Goal: Task Accomplishment & Management: Manage account settings

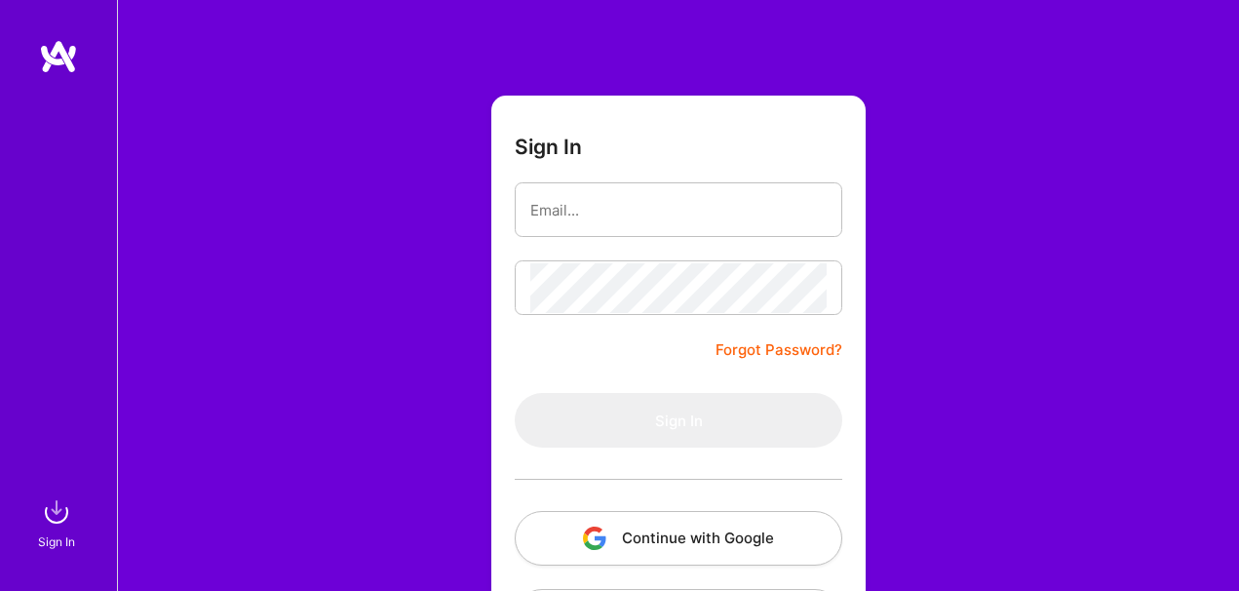
scroll to position [141, 0]
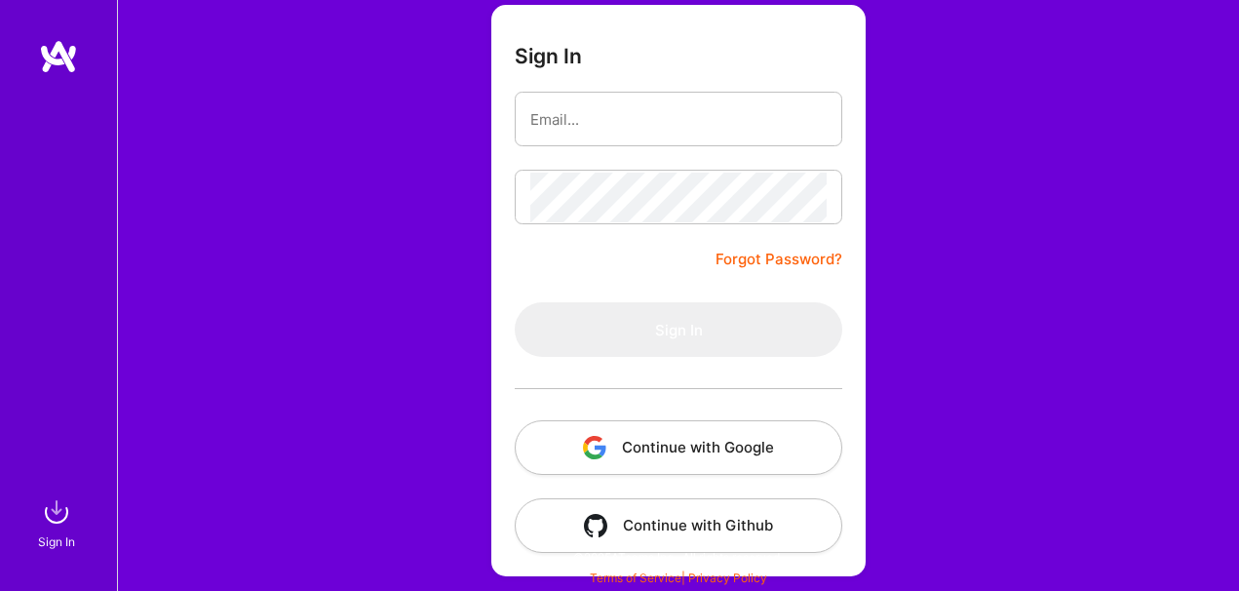
click at [701, 460] on button "Continue with Google" at bounding box center [678, 447] width 327 height 55
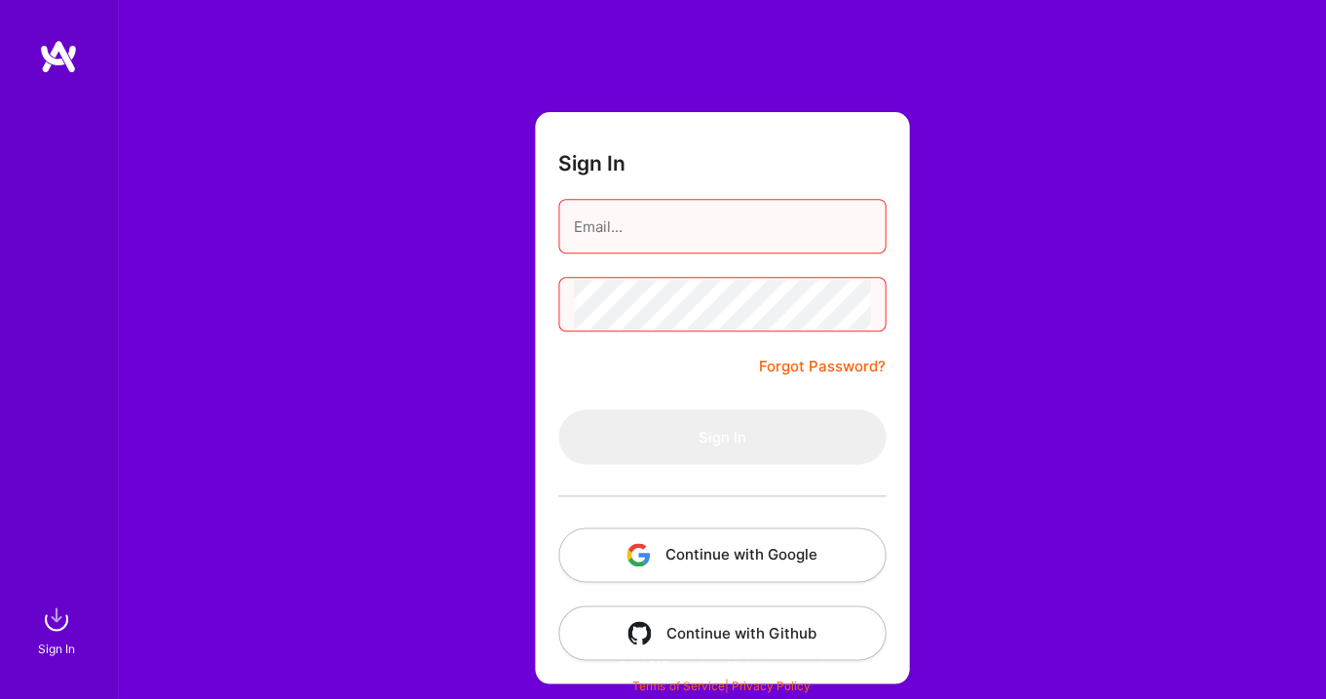
scroll to position [33, 0]
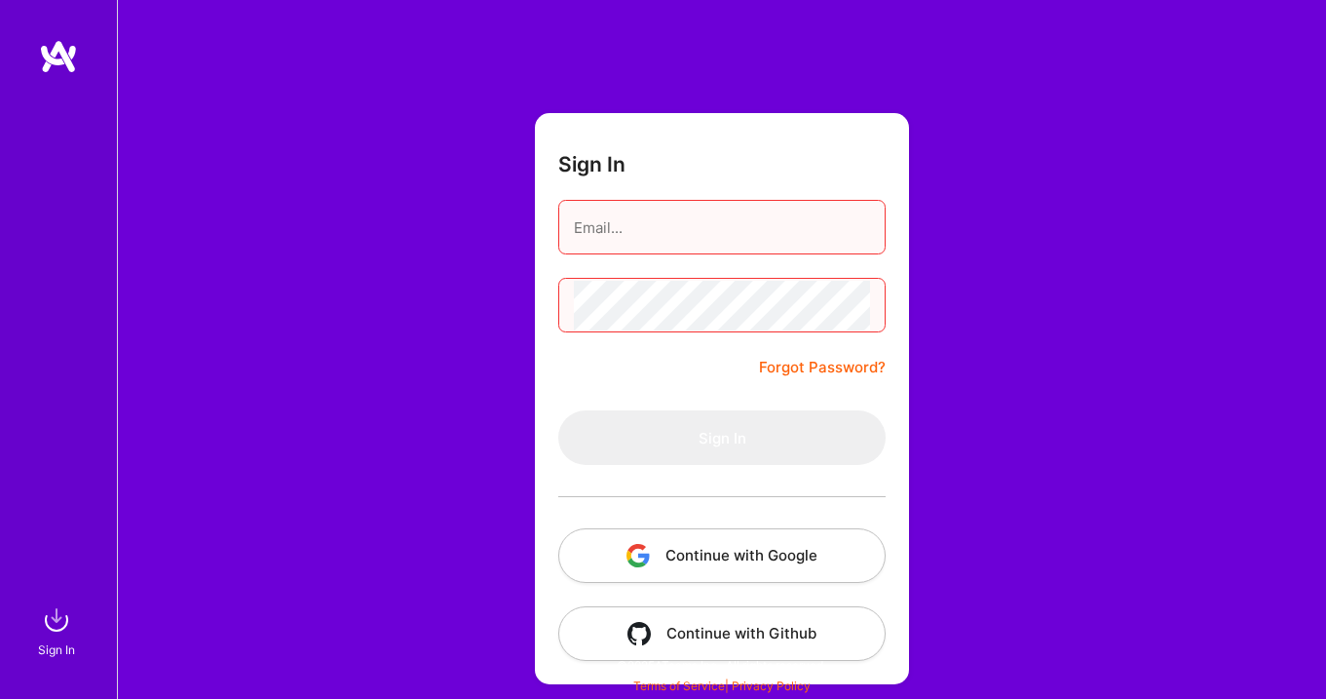
click at [740, 560] on button "Continue with Google" at bounding box center [721, 555] width 327 height 55
click at [714, 246] on input "email" at bounding box center [722, 228] width 296 height 50
type input "[PERSON_NAME][EMAIL_ADDRESS][DOMAIN_NAME]"
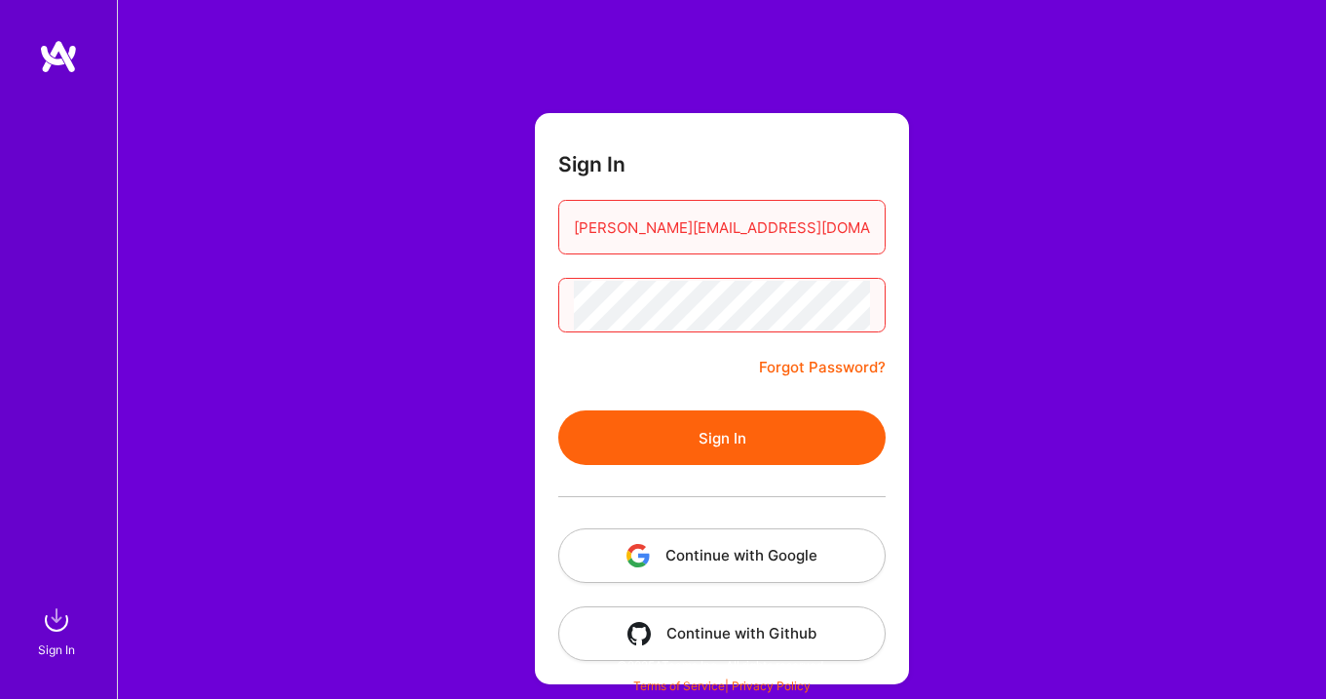
click at [558, 410] on button "Sign In" at bounding box center [721, 437] width 327 height 55
click at [733, 535] on button "Continue with Google" at bounding box center [721, 555] width 327 height 55
click at [1145, 590] on div "User not found" at bounding box center [1202, 635] width 171 height 50
click at [803, 205] on input "[PERSON_NAME][EMAIL_ADDRESS][DOMAIN_NAME]" at bounding box center [722, 228] width 296 height 50
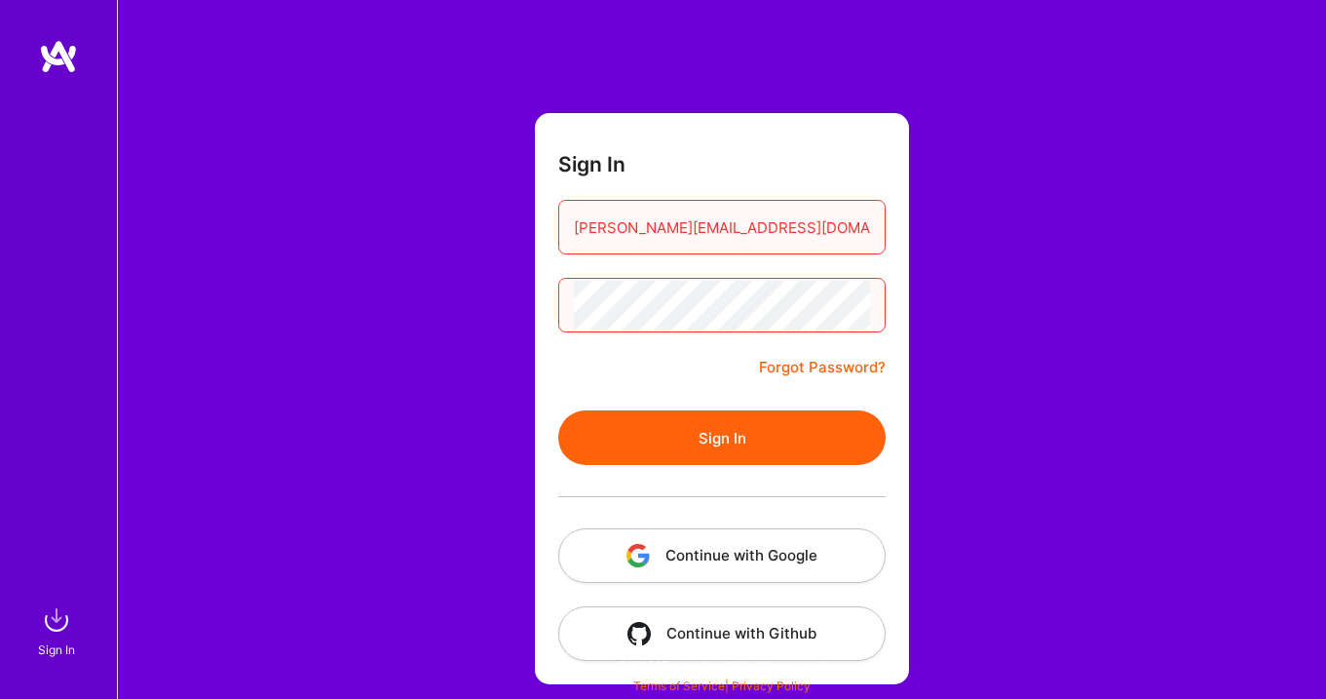
click at [803, 205] on input "[PERSON_NAME][EMAIL_ADDRESS][DOMAIN_NAME]" at bounding box center [722, 228] width 296 height 50
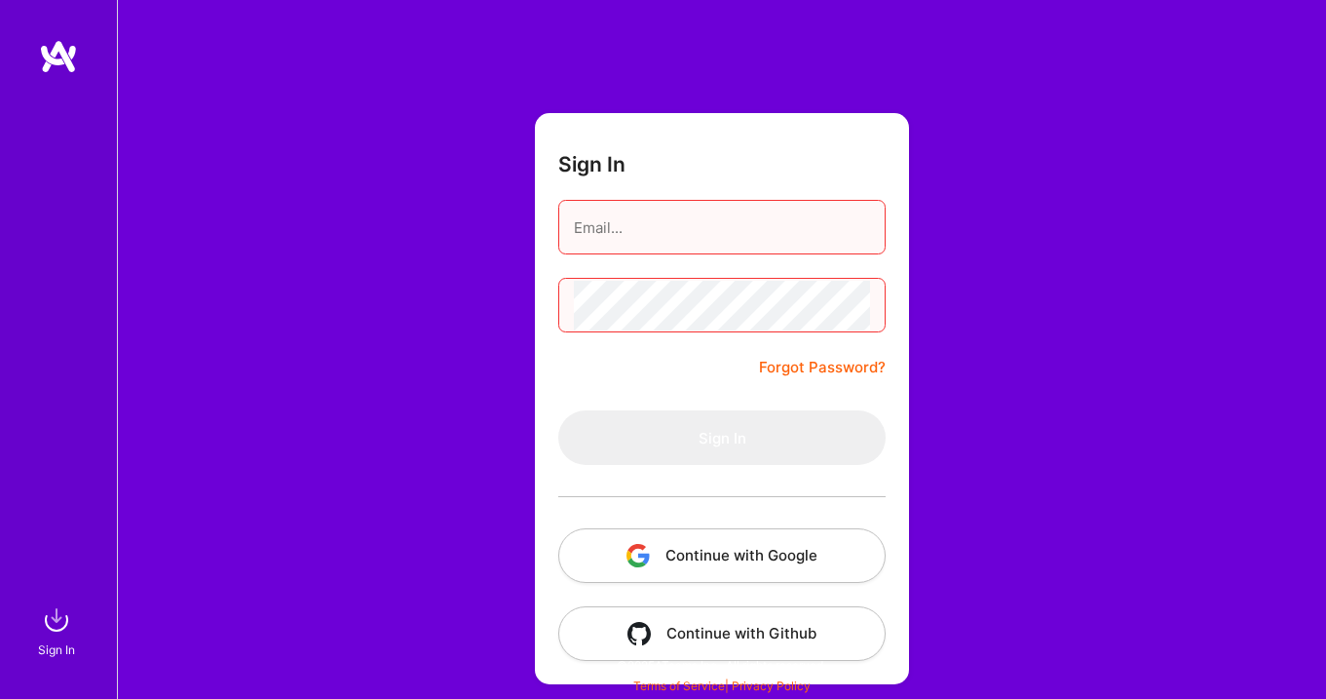
click at [1068, 329] on div "Sign In Forgot Password? Sign In Continue with Google Continue with Github" at bounding box center [721, 333] width 1209 height 732
